Goal: Task Accomplishment & Management: Use online tool/utility

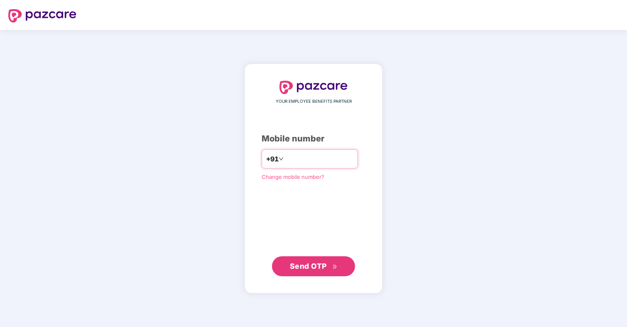
type input "**********"
click at [315, 280] on div "**********" at bounding box center [314, 178] width 138 height 229
click at [315, 270] on span "Send OTP" at bounding box center [314, 266] width 48 height 12
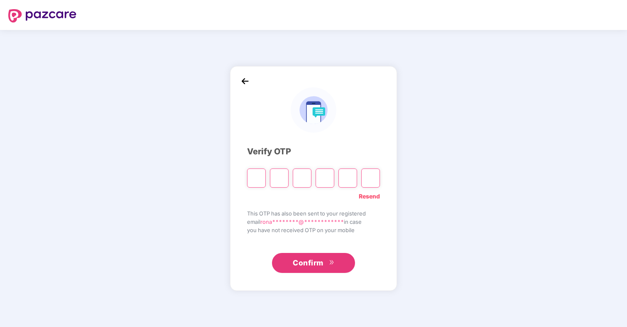
type input "*"
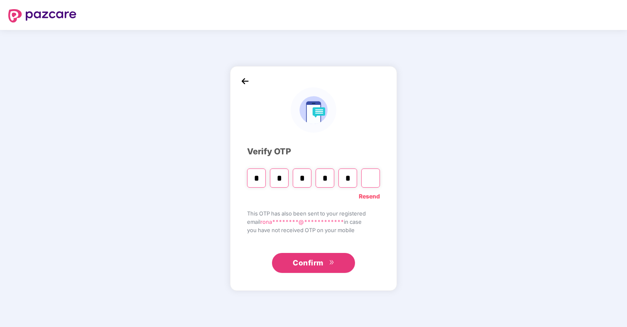
type input "*"
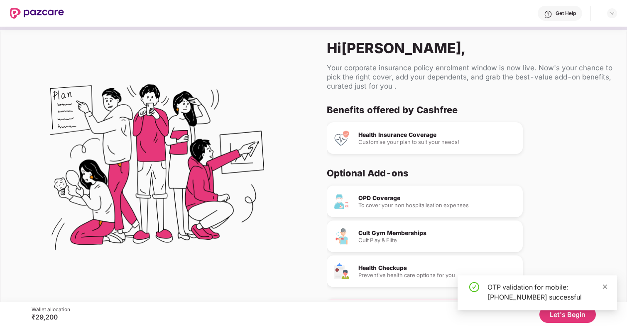
click at [605, 286] on icon "close" at bounding box center [605, 286] width 5 height 5
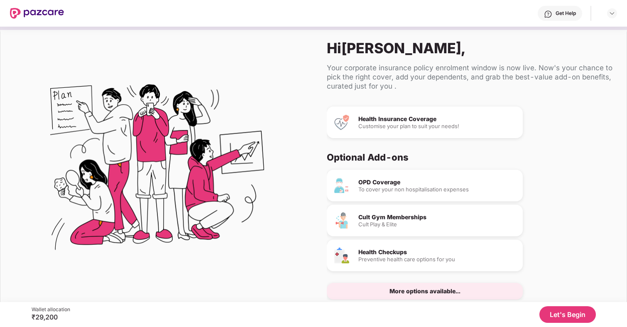
scroll to position [28, 0]
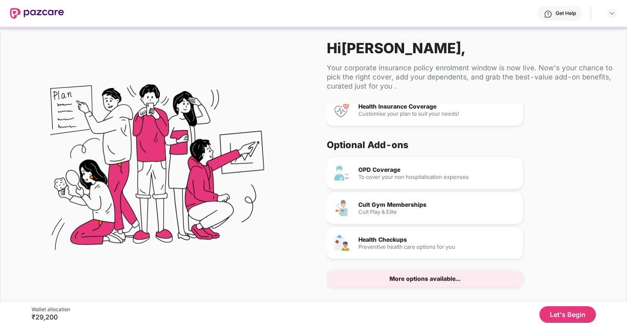
click at [486, 285] on div "More options available..." at bounding box center [425, 278] width 196 height 17
click at [465, 273] on div "More options available..." at bounding box center [425, 278] width 196 height 17
click at [447, 278] on div "More options available..." at bounding box center [425, 278] width 71 height 6
click at [422, 233] on div "Health Checkups Preventive health care options for you" at bounding box center [425, 243] width 196 height 32
drag, startPoint x: 412, startPoint y: 213, endPoint x: 449, endPoint y: 261, distance: 60.7
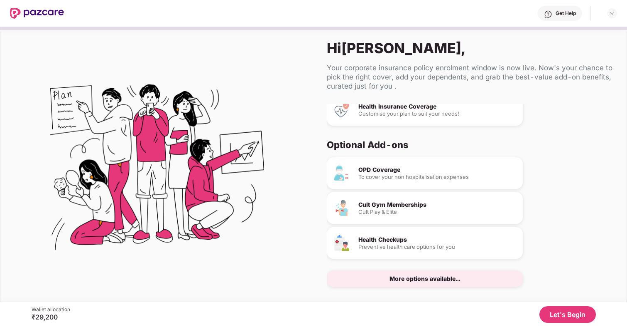
click at [414, 224] on div "OPD Coverage To cover your non hospitalisation expenses Cult Gym Memberships Cu…" at bounding box center [467, 222] width 280 height 130
click at [567, 318] on button "Let's Begin" at bounding box center [568, 314] width 56 height 17
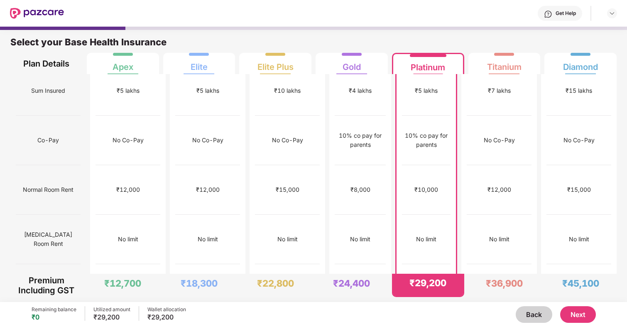
scroll to position [0, 0]
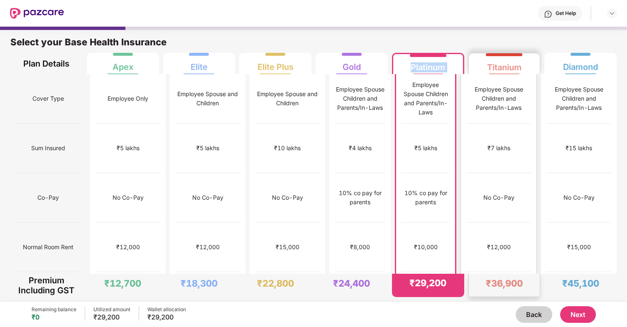
drag, startPoint x: 408, startPoint y: 67, endPoint x: 466, endPoint y: 64, distance: 57.8
click at [467, 64] on div "Plan Details Apex Elite Elite Plus Gold Platinum Titanium Diamond" at bounding box center [313, 63] width 607 height 21
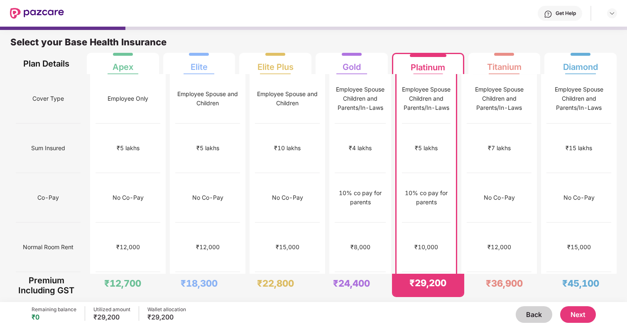
click at [437, 37] on div "Select your Base Health Insurance" at bounding box center [313, 44] width 607 height 17
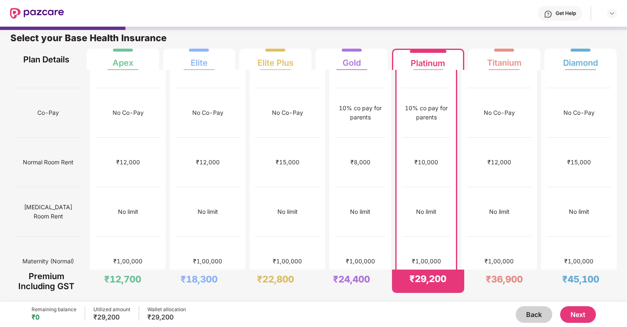
scroll to position [73, 0]
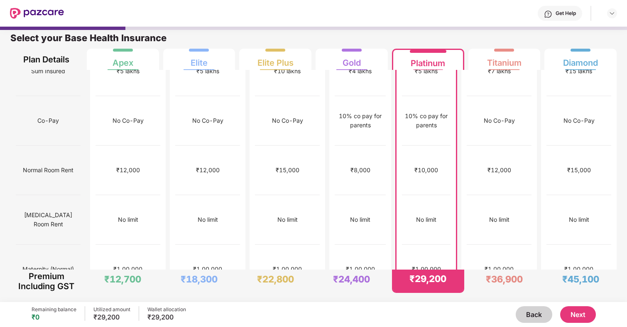
click at [584, 315] on button "Next" at bounding box center [578, 314] width 36 height 17
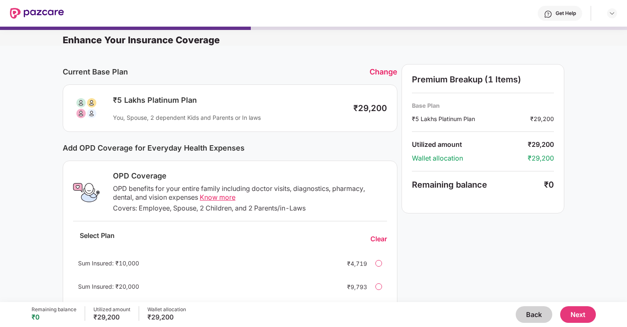
scroll to position [183, 0]
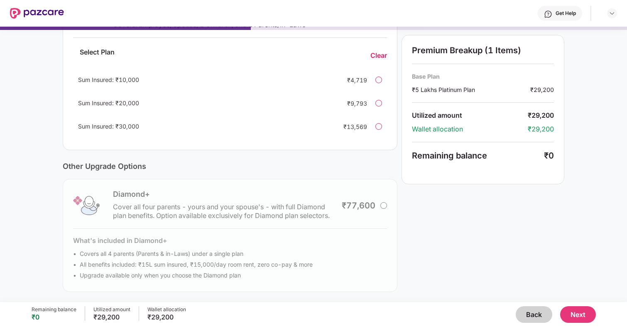
click at [384, 209] on div "Diamond+ Cover all four parents - yours and your spouse's - with full Diamond p…" at bounding box center [230, 235] width 335 height 113
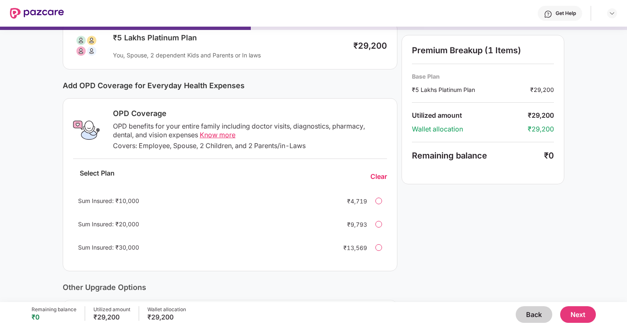
scroll to position [50, 0]
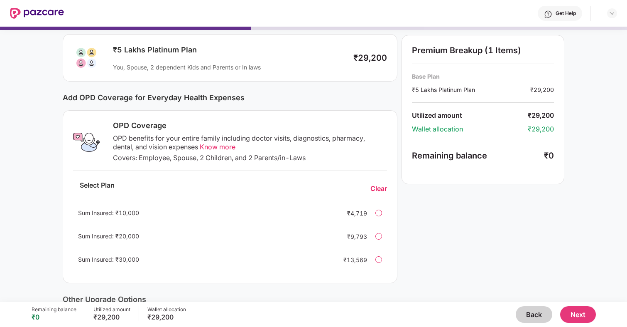
click at [580, 317] on button "Next" at bounding box center [578, 314] width 36 height 17
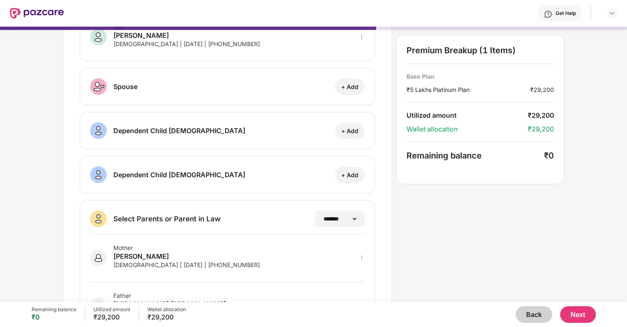
scroll to position [105, 0]
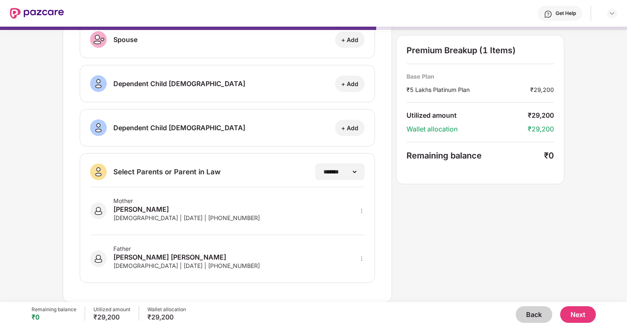
click at [581, 313] on button "Next" at bounding box center [578, 314] width 36 height 17
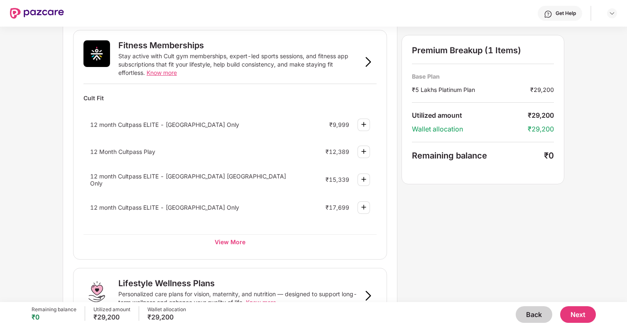
scroll to position [302, 0]
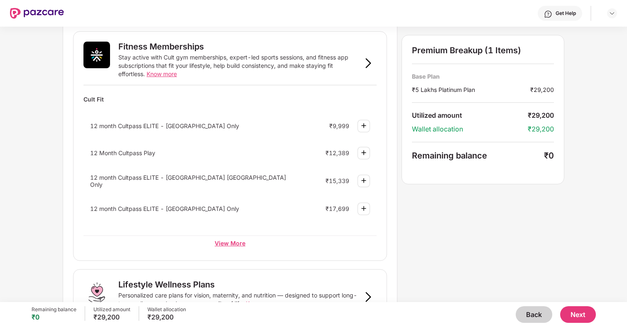
click at [239, 244] on div "View More" at bounding box center [230, 242] width 293 height 15
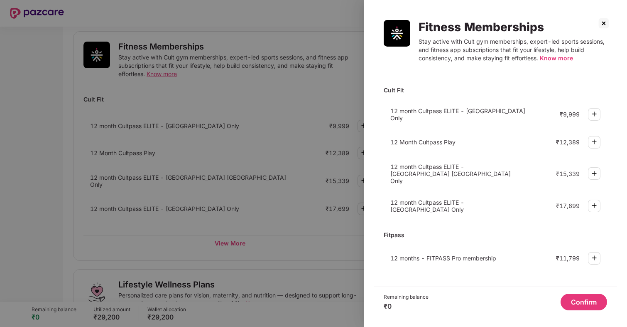
click at [604, 23] on img at bounding box center [603, 23] width 13 height 13
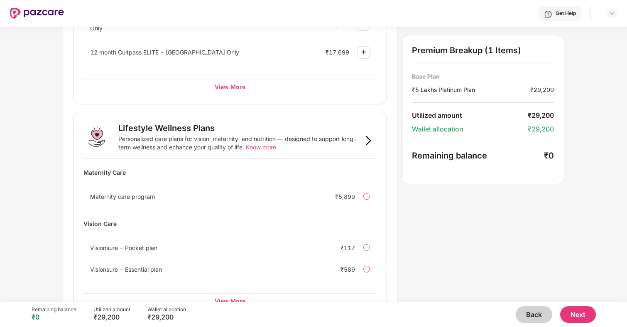
scroll to position [484, 0]
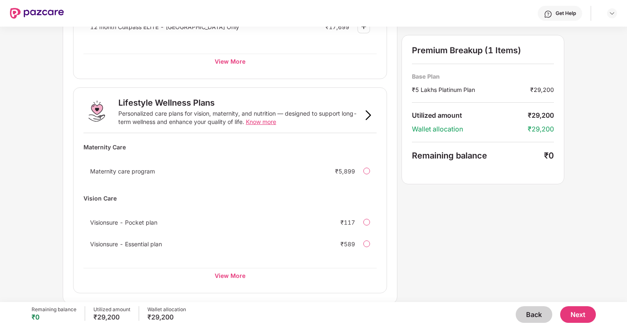
click at [572, 314] on button "Next" at bounding box center [578, 314] width 36 height 17
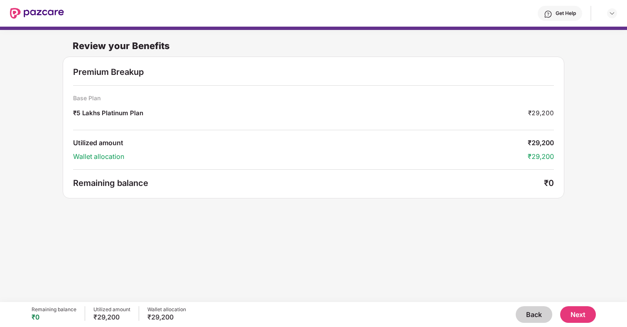
click at [581, 316] on button "Next" at bounding box center [578, 314] width 36 height 17
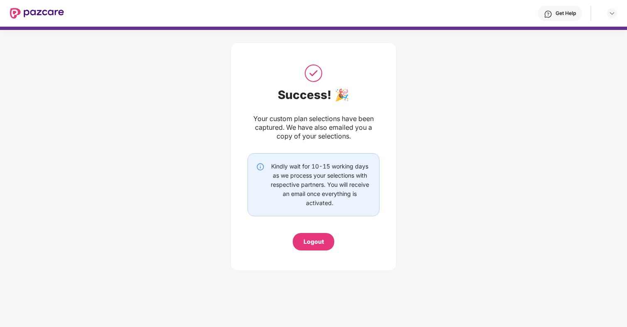
click at [312, 243] on div "Logout" at bounding box center [314, 241] width 20 height 9
